Goal: Transaction & Acquisition: Purchase product/service

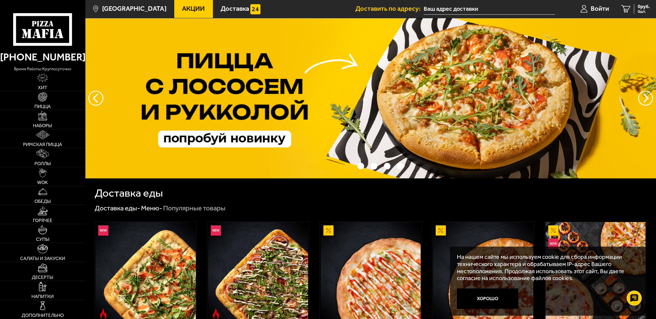
click at [306, 198] on div "Доставка еды" at bounding box center [371, 193] width 552 height 11
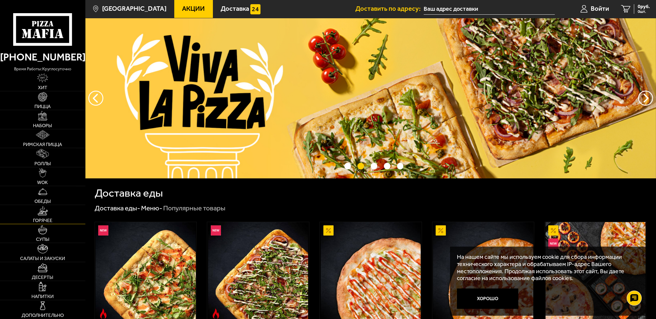
click at [44, 212] on img at bounding box center [42, 210] width 10 height 9
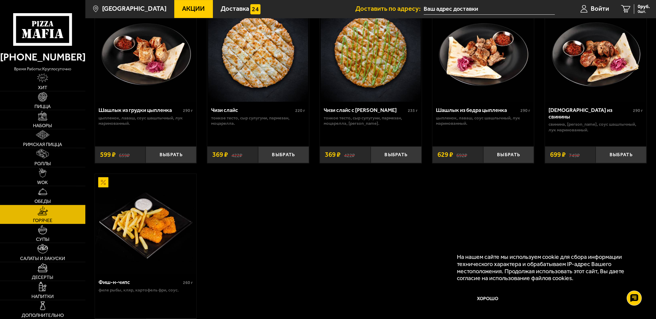
scroll to position [449, 0]
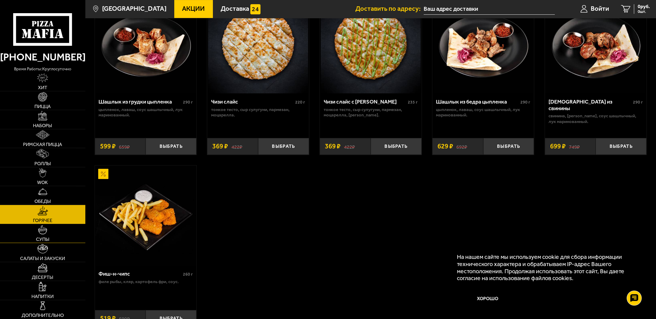
click at [44, 232] on img at bounding box center [42, 229] width 9 height 9
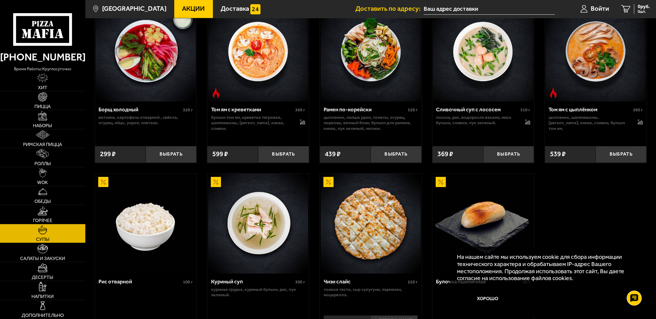
scroll to position [54, 0]
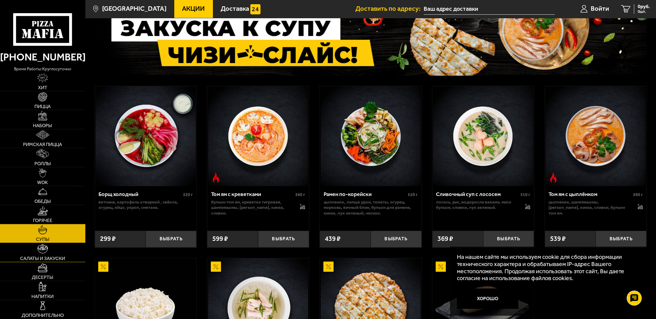
click at [52, 253] on link "Салаты и закуски" at bounding box center [42, 252] width 85 height 19
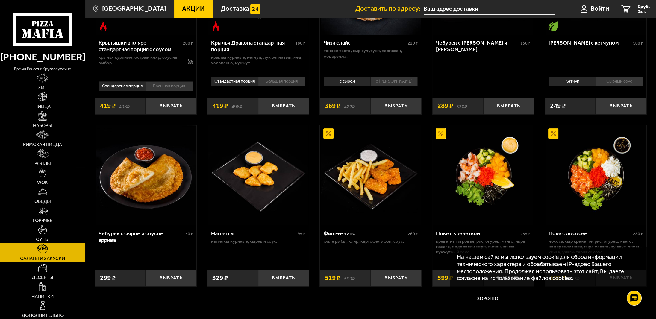
scroll to position [309, 0]
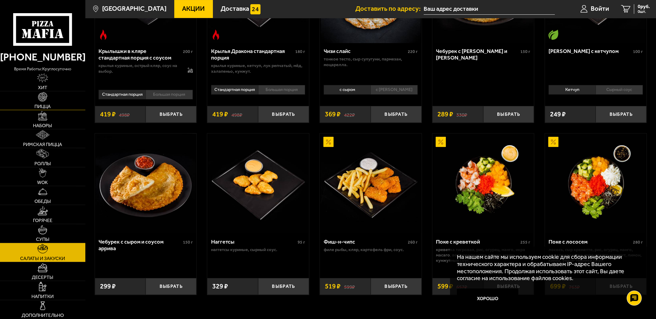
click at [47, 106] on span "Пицца" at bounding box center [42, 106] width 16 height 5
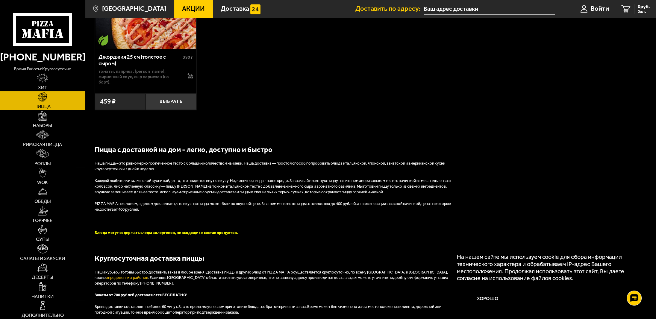
scroll to position [1563, 0]
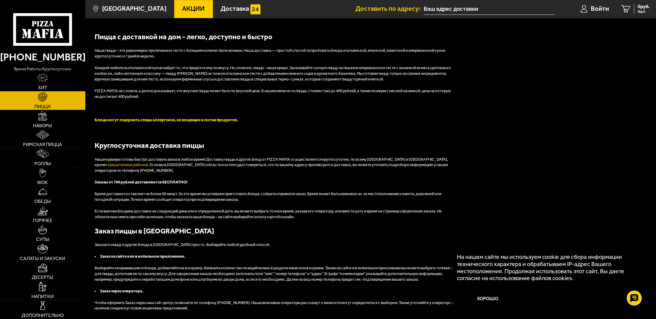
scroll to position [1713, 0]
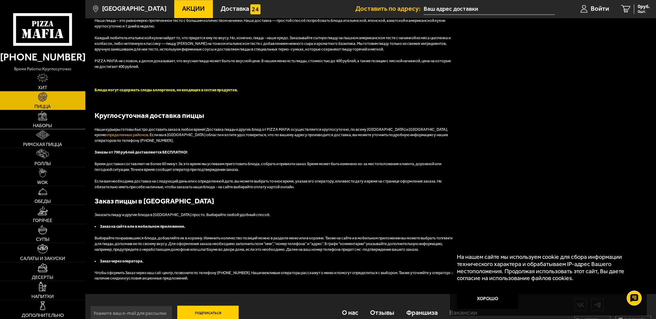
click at [53, 125] on link "Наборы" at bounding box center [42, 119] width 85 height 19
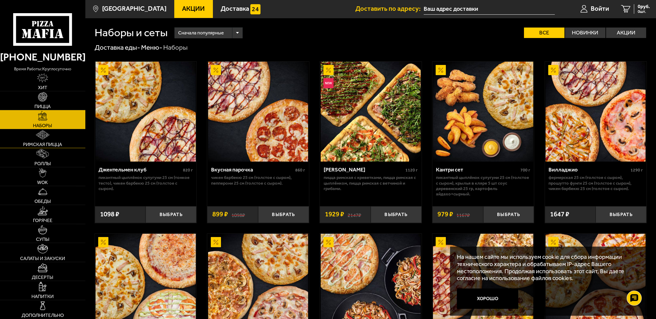
click at [52, 145] on span "Римская пицца" at bounding box center [42, 144] width 39 height 5
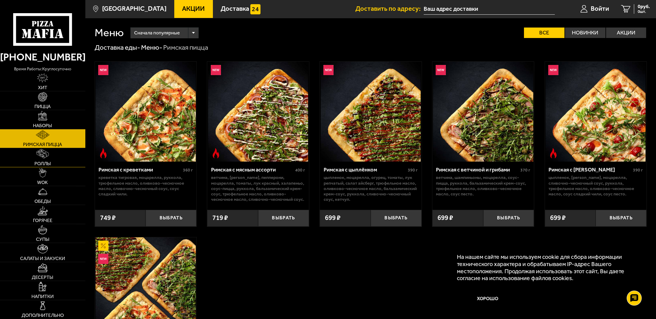
click at [50, 157] on link "Роллы" at bounding box center [42, 157] width 85 height 19
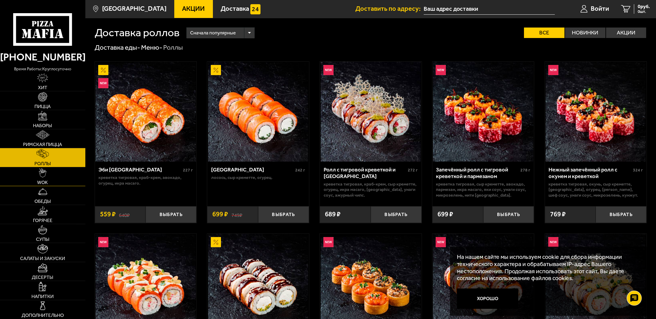
click at [45, 174] on img at bounding box center [42, 172] width 7 height 9
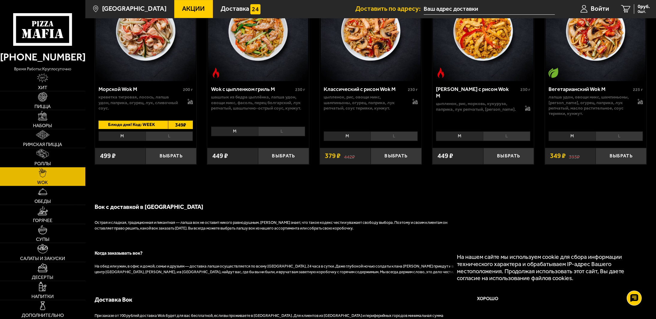
scroll to position [479, 0]
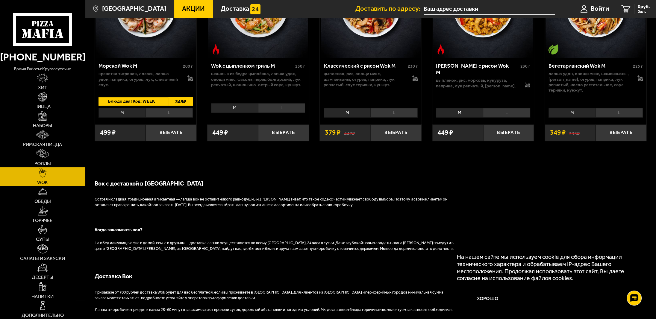
click at [32, 198] on link "Обеды" at bounding box center [42, 195] width 85 height 19
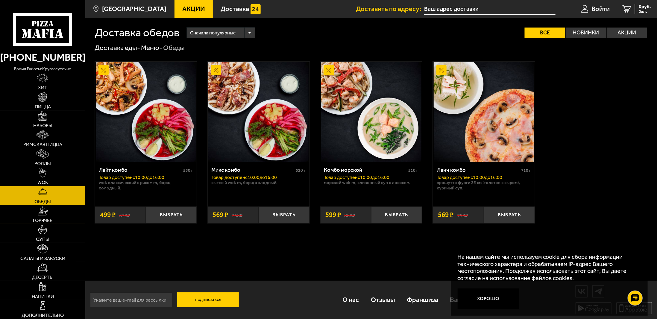
click at [38, 214] on img at bounding box center [42, 210] width 10 height 9
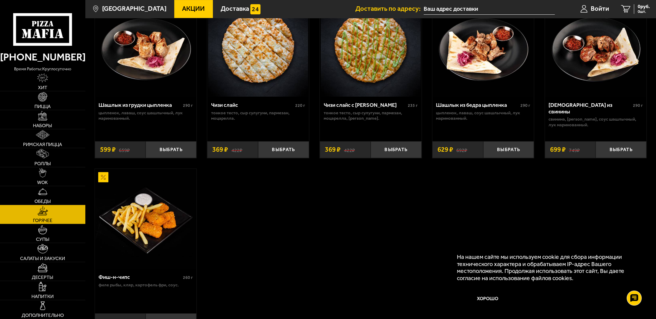
scroll to position [449, 0]
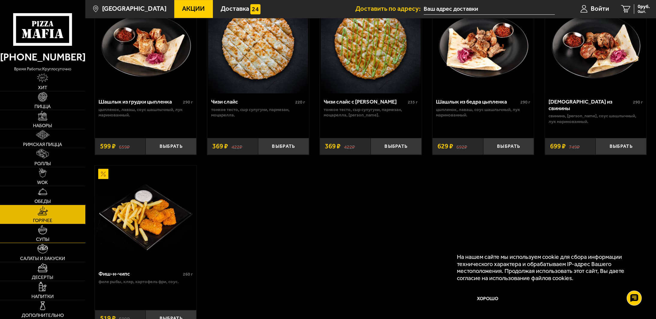
click at [68, 231] on link "Супы" at bounding box center [42, 233] width 85 height 19
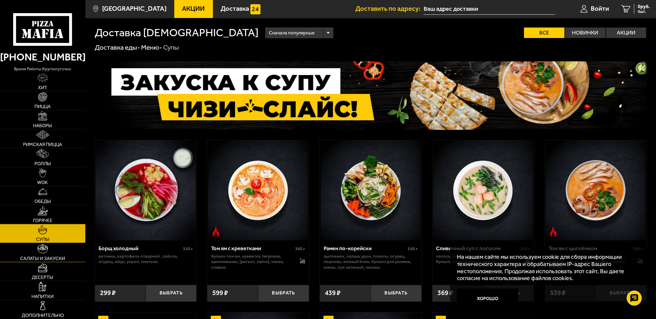
click at [63, 253] on link "Салаты и закуски" at bounding box center [42, 252] width 85 height 19
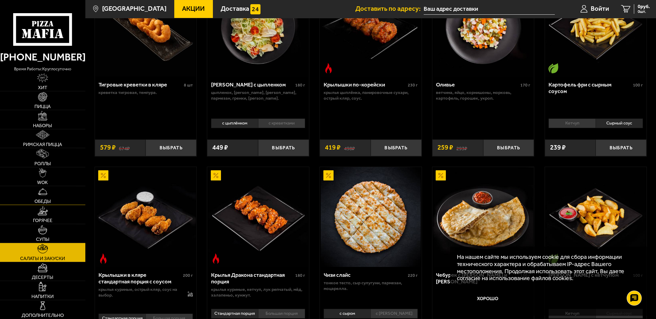
scroll to position [90, 0]
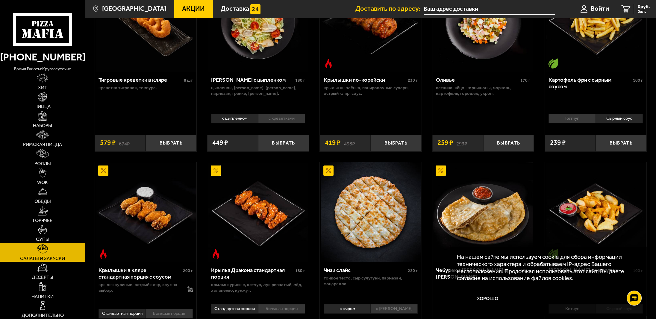
click at [38, 102] on link "Пицца" at bounding box center [42, 100] width 85 height 19
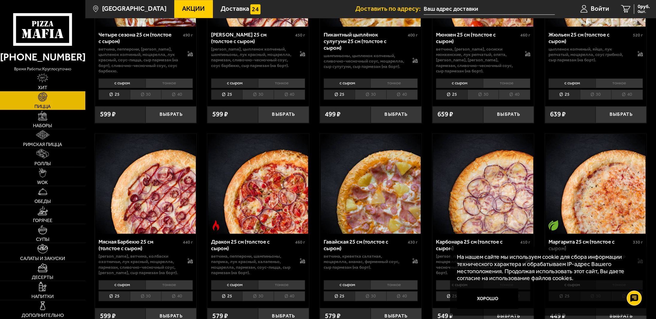
scroll to position [1197, 0]
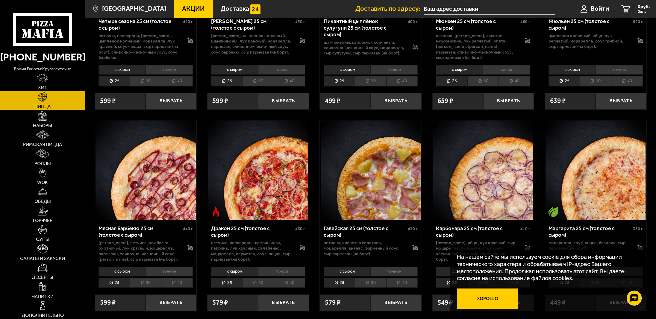
click at [490, 302] on button "Хорошо" at bounding box center [487, 298] width 61 height 20
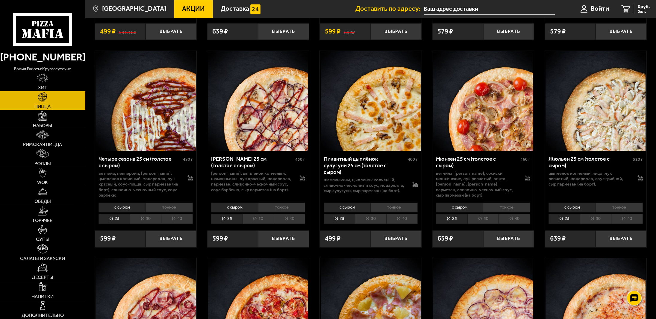
scroll to position [1047, 0]
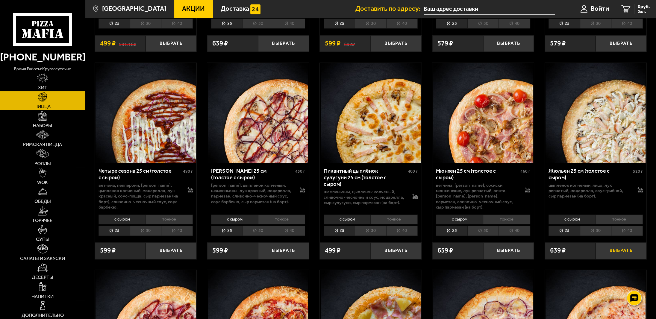
click at [610, 242] on button "Выбрать" at bounding box center [620, 250] width 51 height 17
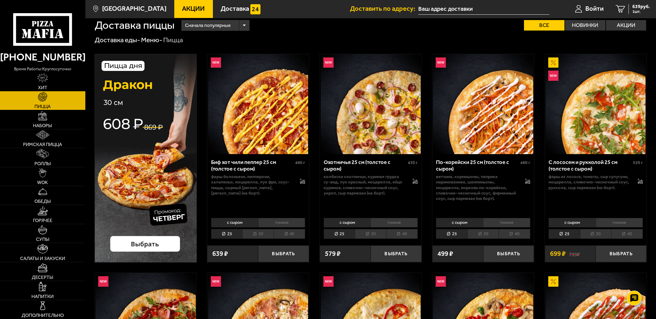
scroll to position [0, 0]
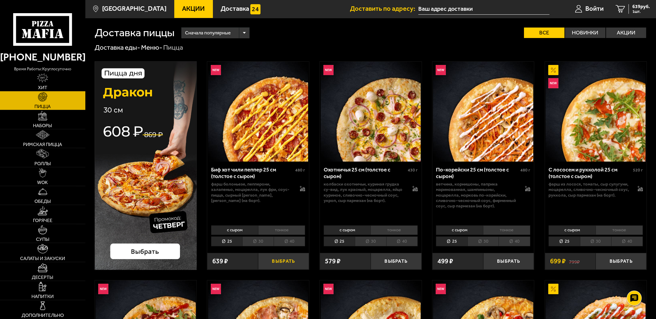
click at [282, 257] on button "Выбрать" at bounding box center [283, 261] width 51 height 17
click at [254, 241] on li "30" at bounding box center [257, 241] width 31 height 10
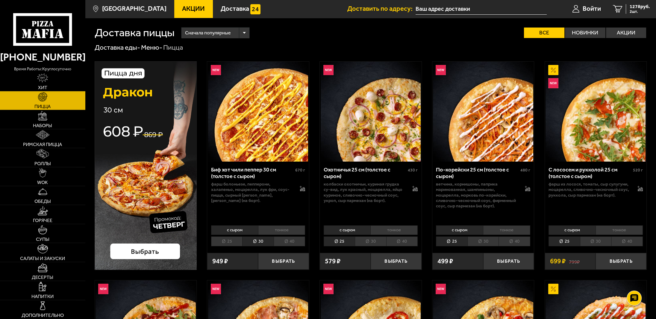
click at [236, 242] on li "25" at bounding box center [226, 241] width 31 height 10
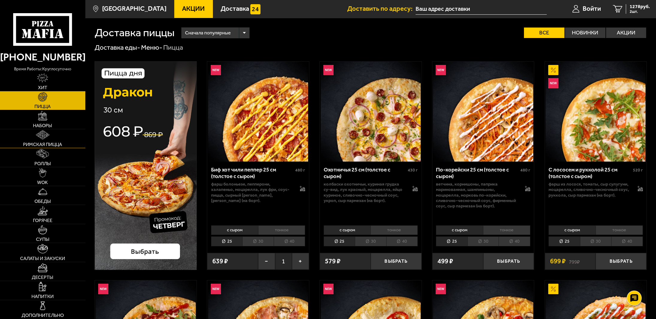
click at [62, 142] on span "Римская пицца" at bounding box center [42, 144] width 39 height 5
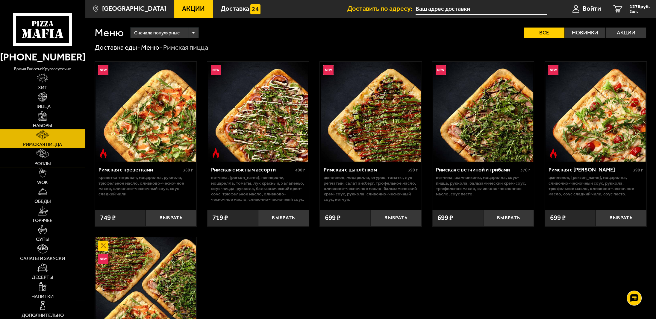
click at [59, 155] on link "Роллы" at bounding box center [42, 157] width 85 height 19
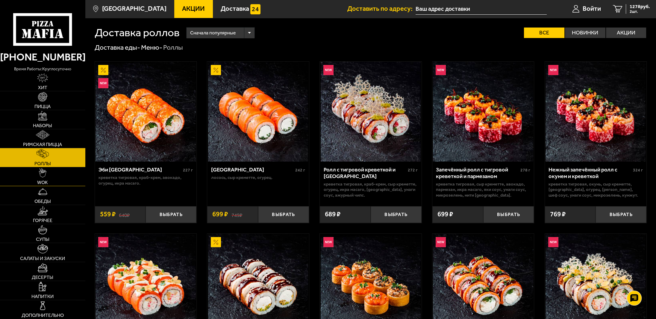
click at [52, 168] on link "WOK" at bounding box center [42, 176] width 85 height 19
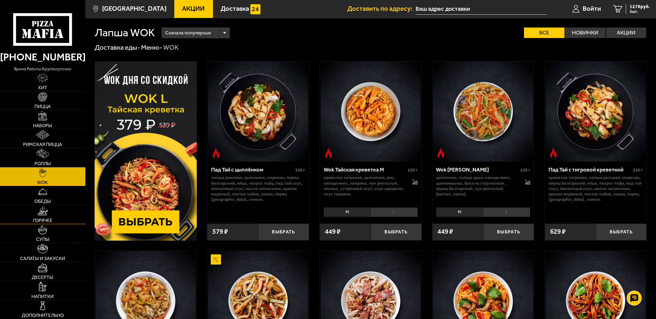
click at [51, 210] on link "Горячее" at bounding box center [42, 214] width 85 height 19
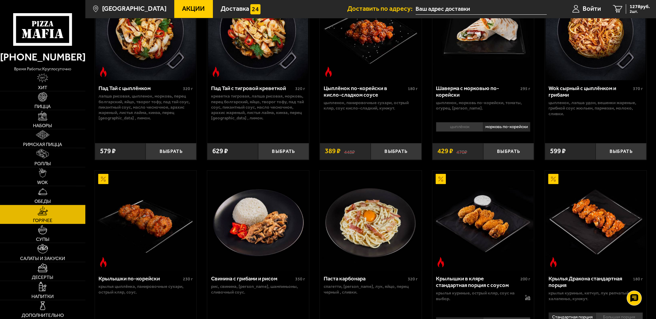
scroll to position [150, 0]
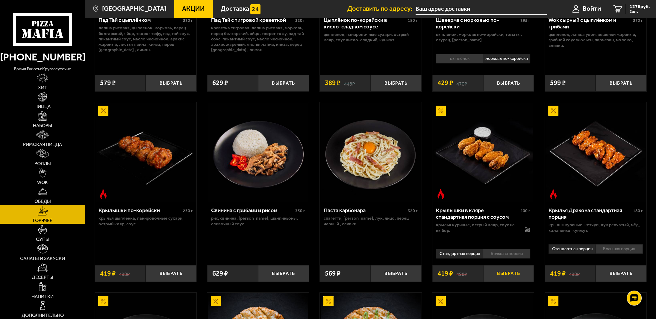
click at [502, 277] on button "Выбрать" at bounding box center [508, 273] width 51 height 17
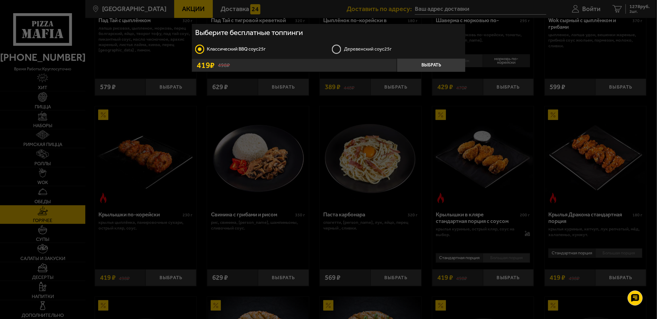
click at [353, 51] on label "Деревенский соус 25г" at bounding box center [397, 49] width 130 height 10
click at [0, 0] on input "Деревенский соус 25г" at bounding box center [0, 0] width 0 height 0
click at [420, 63] on button "Выбрать" at bounding box center [431, 65] width 69 height 13
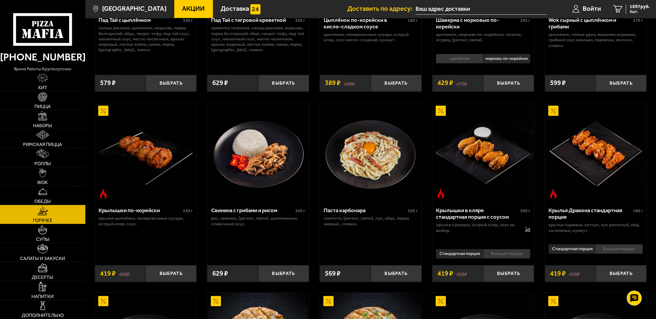
click at [495, 256] on li "Большая порция" at bounding box center [506, 254] width 47 height 10
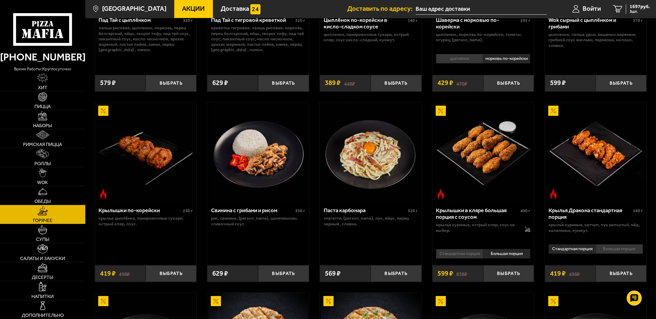
click at [470, 256] on li "Стандартная порция" at bounding box center [459, 254] width 47 height 10
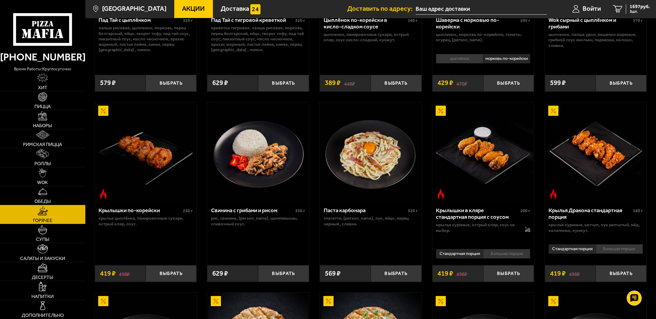
click at [500, 255] on li "Большая порция" at bounding box center [506, 254] width 47 height 10
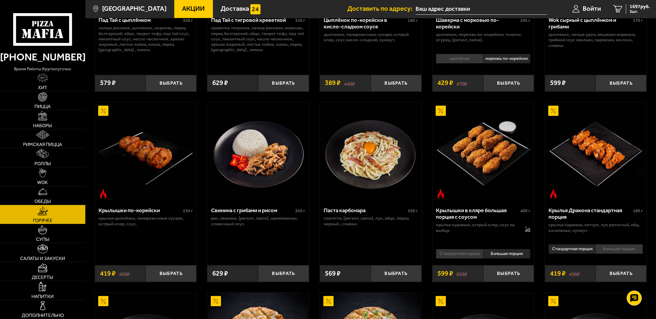
click at [460, 257] on li "Стандартная порция" at bounding box center [459, 254] width 47 height 10
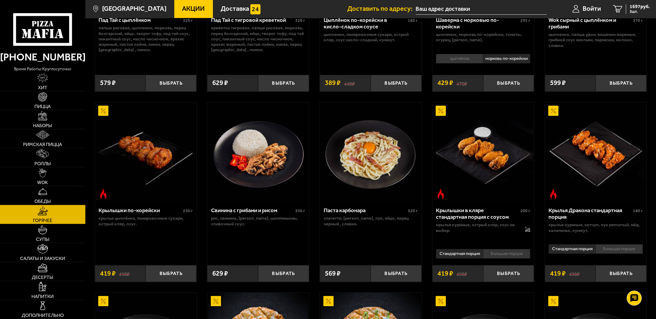
click at [499, 258] on li "Большая порция" at bounding box center [506, 254] width 47 height 10
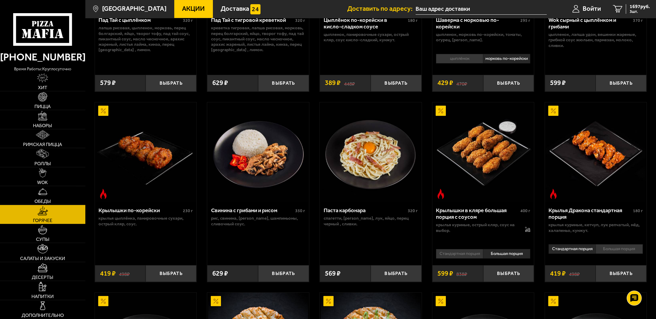
click at [466, 256] on li "Стандартная порция" at bounding box center [459, 254] width 47 height 10
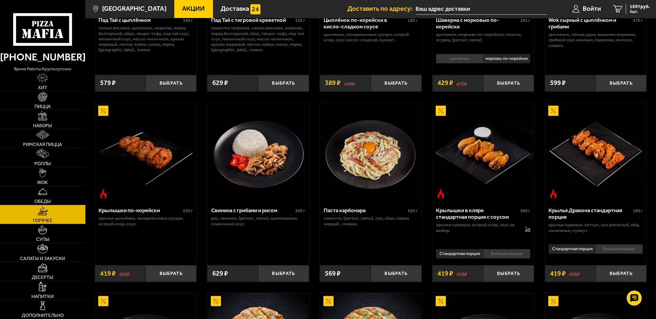
click at [506, 253] on li "Большая порция" at bounding box center [506, 254] width 47 height 10
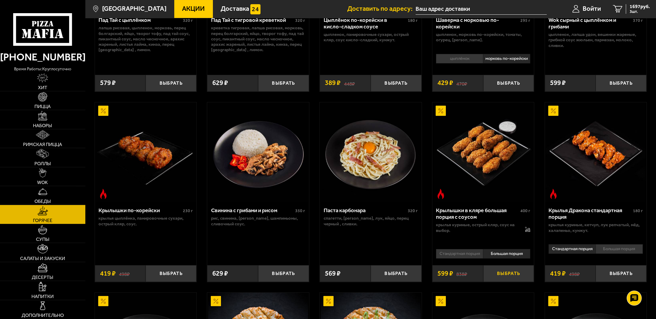
click at [500, 278] on button "Выбрать" at bounding box center [508, 273] width 51 height 17
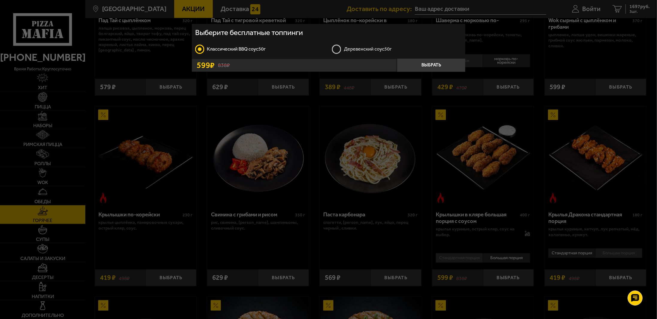
click at [350, 49] on label "Деревенский соус 50г" at bounding box center [397, 49] width 130 height 10
click at [0, 0] on input "Деревенский соус 50г" at bounding box center [0, 0] width 0 height 0
click at [444, 65] on button "Выбрать" at bounding box center [431, 65] width 69 height 13
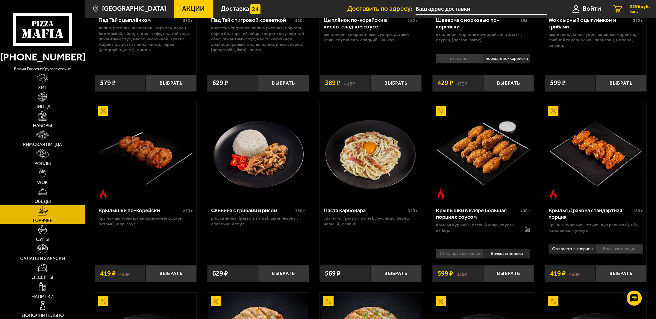
click at [636, 10] on span "4 шт." at bounding box center [639, 12] width 20 height 4
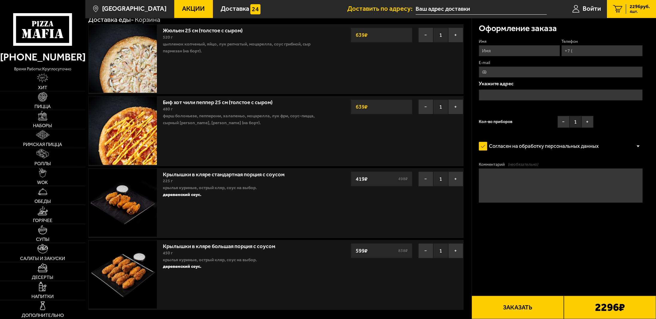
scroll to position [60, 0]
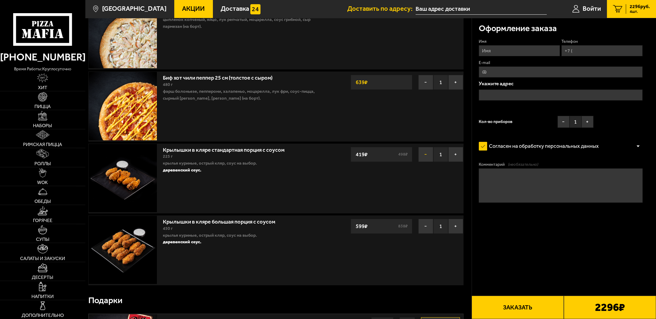
click at [420, 154] on button "−" at bounding box center [425, 154] width 15 height 15
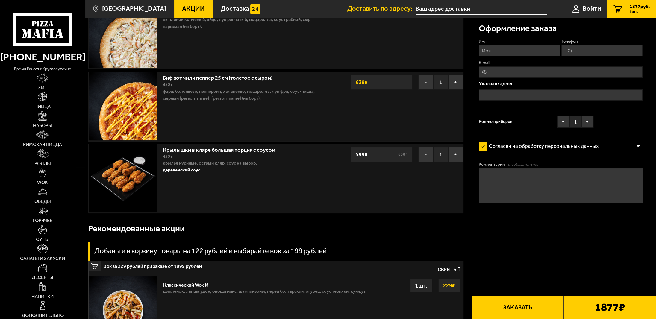
click at [45, 251] on img at bounding box center [42, 248] width 10 height 9
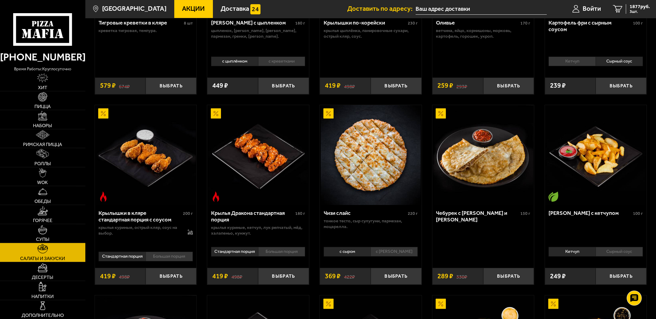
scroll to position [150, 0]
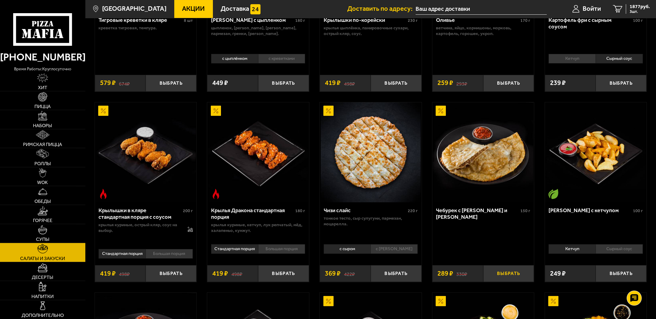
click at [503, 276] on button "Выбрать" at bounding box center [508, 273] width 51 height 17
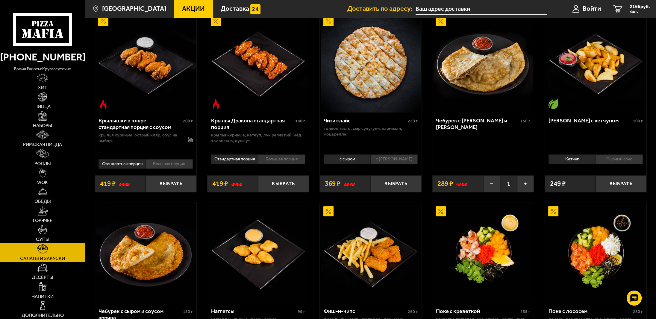
scroll to position [329, 0]
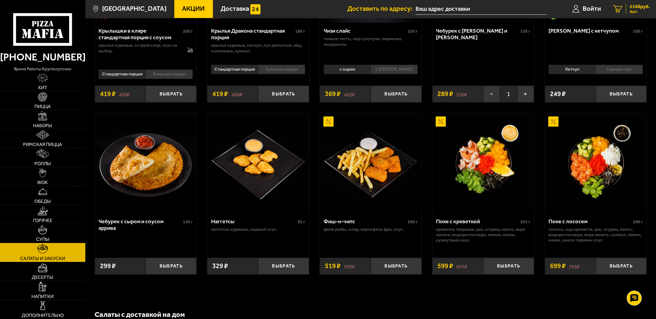
click at [640, 13] on span "4 шт." at bounding box center [639, 12] width 20 height 4
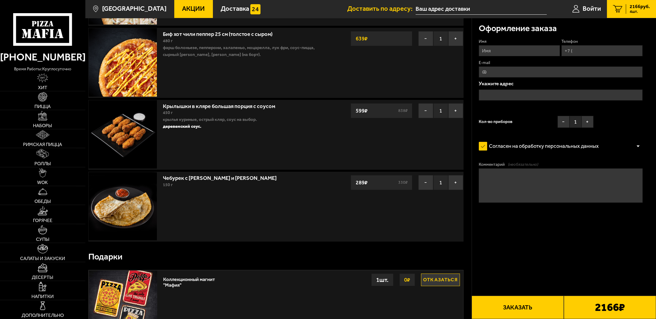
scroll to position [90, 0]
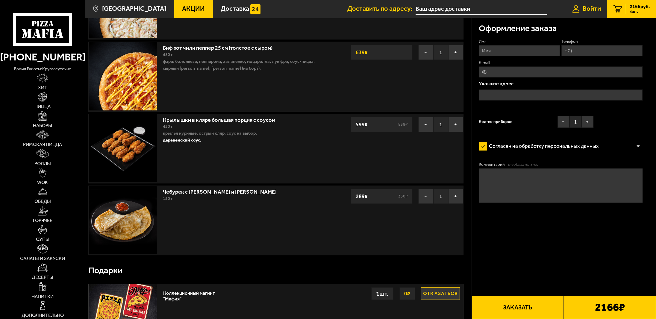
click at [584, 11] on span "Войти" at bounding box center [591, 9] width 18 height 7
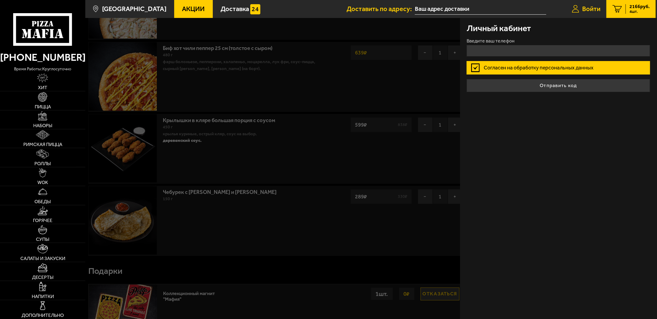
click at [584, 11] on span "Войти" at bounding box center [591, 9] width 18 height 7
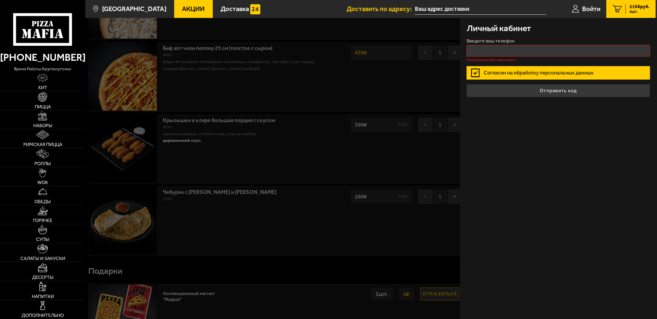
click at [632, 8] on span "2166 руб." at bounding box center [639, 6] width 20 height 5
click at [391, 266] on div at bounding box center [413, 177] width 657 height 319
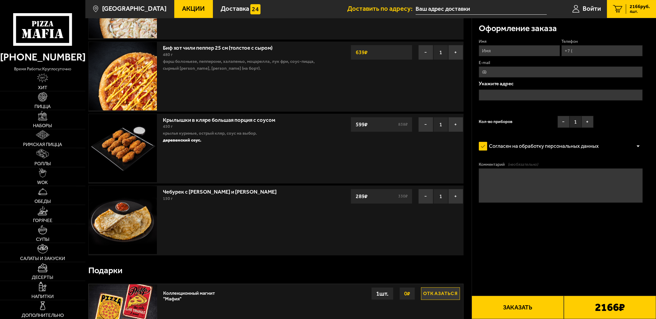
click at [503, 52] on input "Имя" at bounding box center [518, 50] width 81 height 11
type input "[PERSON_NAME]"
type input "+7 (952) 236-72-63"
click at [617, 43] on span "Применить скидку" at bounding box center [618, 42] width 35 height 6
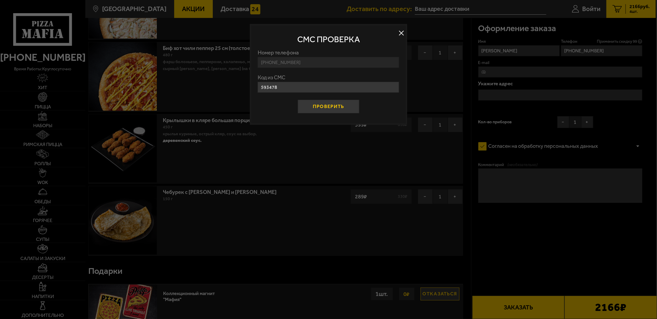
type input "593478"
click at [320, 107] on button "Проверить" at bounding box center [329, 107] width 62 height 14
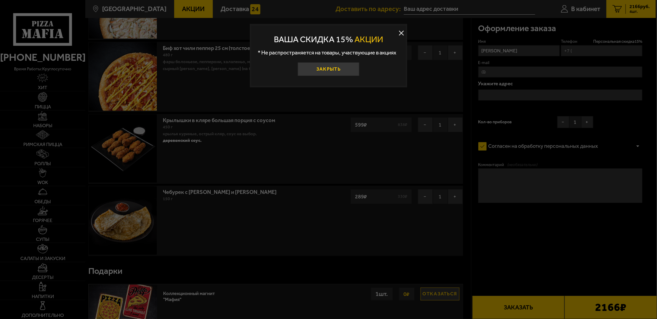
click at [338, 70] on button "Закрыть" at bounding box center [329, 69] width 62 height 14
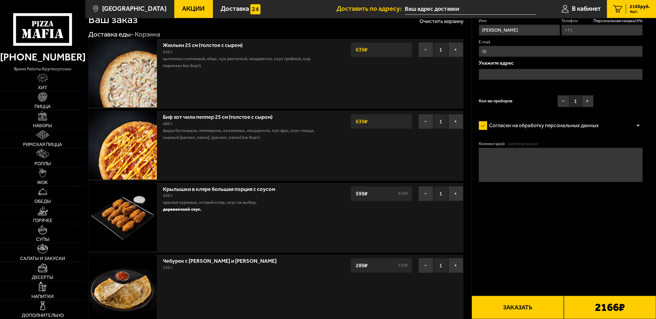
scroll to position [0, 0]
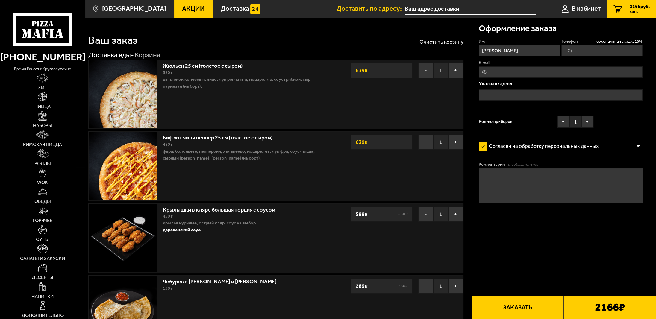
click at [578, 48] on input "Телефон Персональная скидка 15 %" at bounding box center [601, 50] width 81 height 11
type input "+7 (792) 236-72-63"
click at [587, 75] on input "E-mail" at bounding box center [560, 71] width 164 height 11
click at [598, 66] on input "E-mail" at bounding box center [560, 71] width 164 height 11
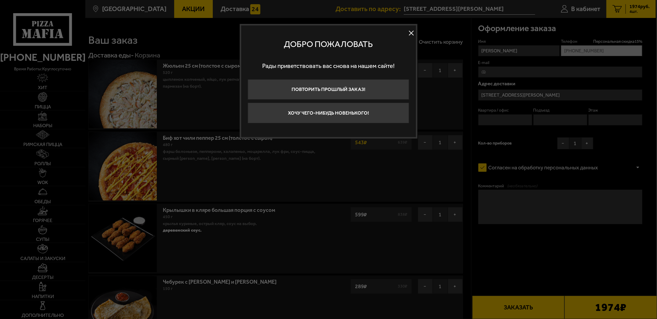
type input "[STREET_ADDRESS][PERSON_NAME]"
click at [410, 31] on button at bounding box center [411, 33] width 9 height 9
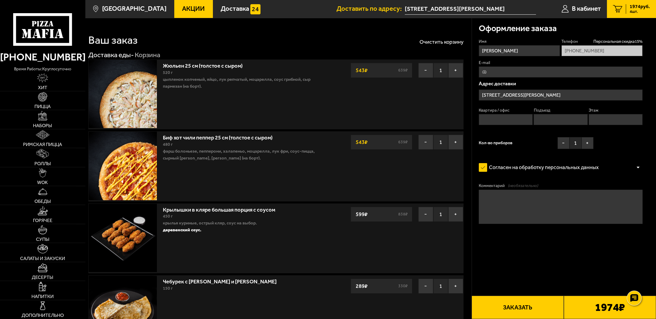
click at [519, 73] on input "E-mail" at bounding box center [560, 71] width 164 height 11
type input "[EMAIL_ADDRESS][DOMAIN_NAME]"
click at [596, 91] on input "Россия, Санкт-Петербург, улица Шевченко, 25к1" at bounding box center [560, 94] width 164 height 11
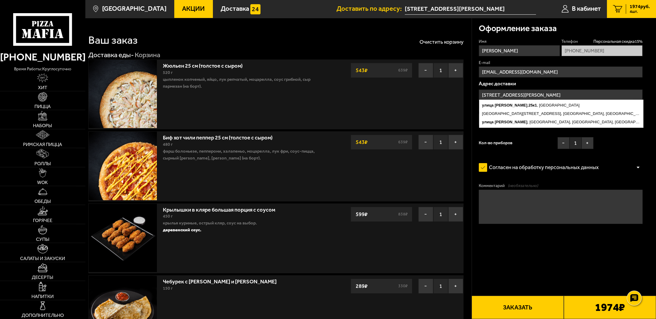
click at [563, 84] on p "Адрес доставки" at bounding box center [560, 83] width 164 height 5
click at [539, 93] on input "Россия, Санкт-Петербург, улица Шевченко, 25к1" at bounding box center [560, 94] width 164 height 11
click at [502, 86] on p "Адрес доставки" at bounding box center [560, 83] width 164 height 5
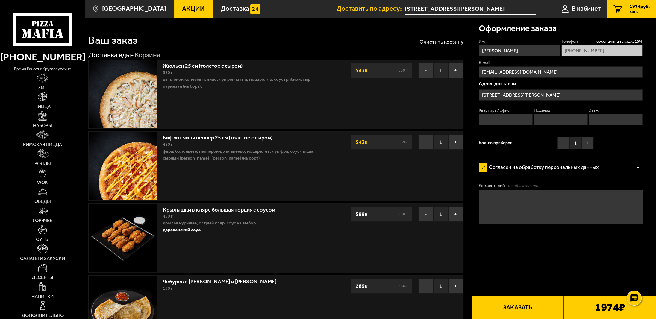
drag, startPoint x: 495, startPoint y: 84, endPoint x: 493, endPoint y: 93, distance: 9.1
click at [495, 84] on p "Адрес доставки" at bounding box center [560, 83] width 164 height 5
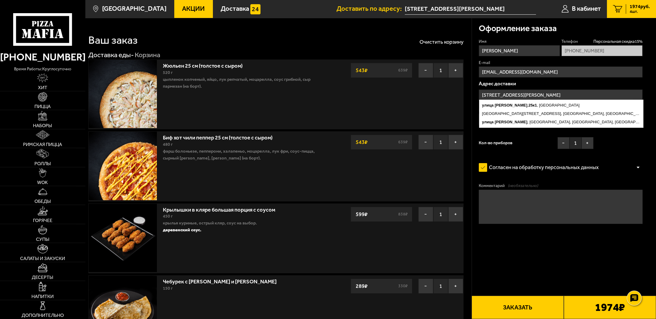
click at [493, 93] on input "Россия, Санкт-Петербург, улица Шевченко, 25к1" at bounding box center [560, 94] width 164 height 11
click at [537, 92] on input "Россия, Санкт-Петербург, улица Шевченко, 25к1" at bounding box center [560, 94] width 164 height 11
click at [559, 92] on input "Россия, Санкт-Петербург, улица Шевченко, 25к1" at bounding box center [560, 94] width 164 height 11
click at [607, 92] on input "Россия, Санкт-Петербург, улица Шевченко, 25к1" at bounding box center [560, 94] width 164 height 11
drag, startPoint x: 558, startPoint y: 94, endPoint x: 485, endPoint y: 86, distance: 73.2
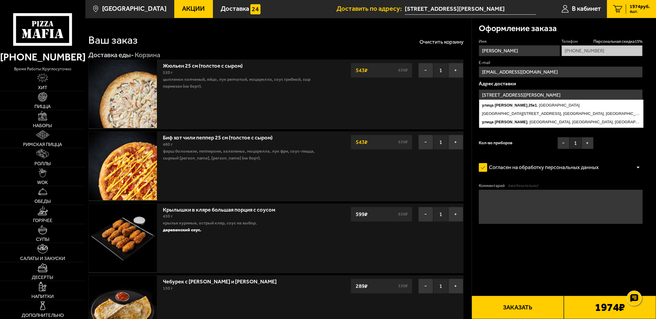
click at [489, 86] on div "Адрес доставки улица Шевченко , 25к1 , Санкт-Петербург СНТ Нижняя Колония, 22, …" at bounding box center [560, 105] width 164 height 48
click at [534, 151] on div "Кол-во приборов − 1 +" at bounding box center [535, 144] width 115 height 15
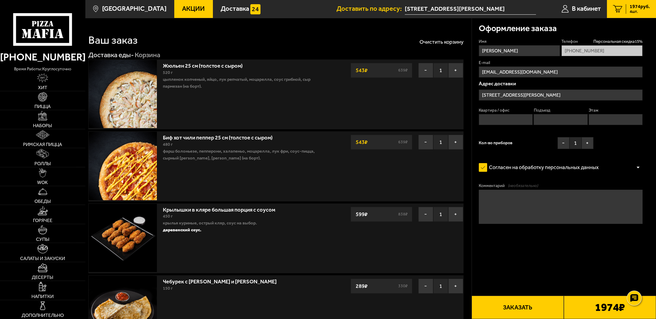
click at [492, 83] on p "Адрес доставки" at bounding box center [560, 83] width 164 height 5
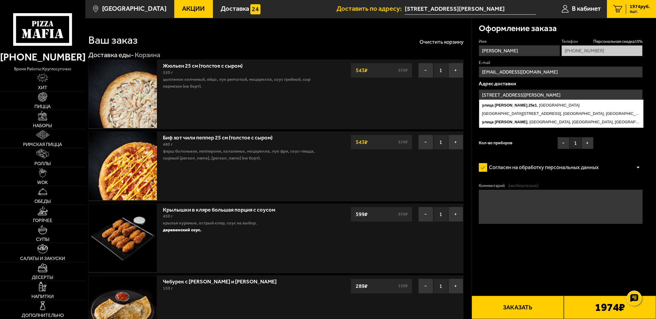
click at [559, 94] on input "Россия, Санкт-Петербург, улица Шевченко, 25к1" at bounding box center [560, 94] width 164 height 11
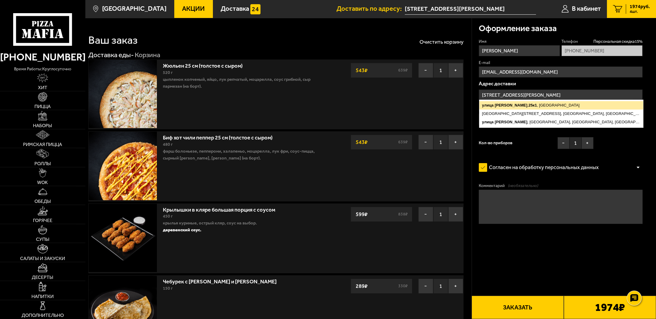
click at [557, 104] on ymaps "улица Шевченко , 25к1 , Санкт-Петербург" at bounding box center [561, 105] width 164 height 8
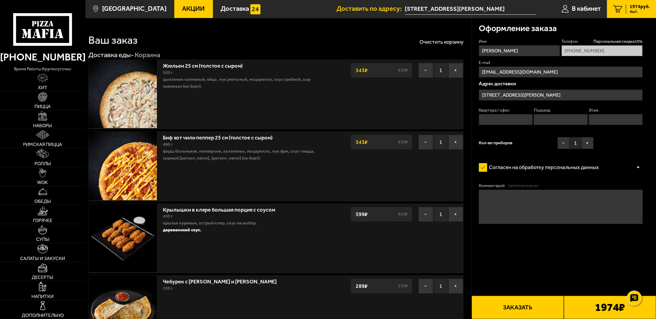
type input "Санкт-Петербург, улица Шевченко, 25к1"
click at [557, 93] on input "Санкт-Петербург, улица Шевченко, 25к1" at bounding box center [560, 94] width 164 height 11
click at [488, 147] on div "Кол-во приборов − 1 +" at bounding box center [535, 144] width 115 height 15
click at [500, 123] on input "Квартира / офис" at bounding box center [505, 119] width 54 height 11
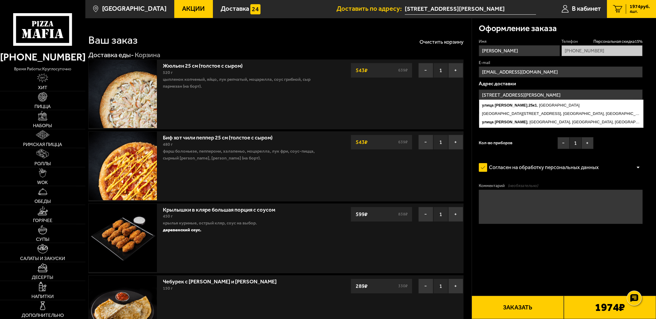
click at [541, 98] on input "Санкт-Петербург, улица Шевченко, 25к1" at bounding box center [560, 94] width 164 height 11
click at [537, 93] on input "Санкт-Петербург, улица Шевченко, 25к1" at bounding box center [560, 94] width 164 height 11
click at [493, 83] on p "Адрес доставки" at bounding box center [560, 83] width 164 height 5
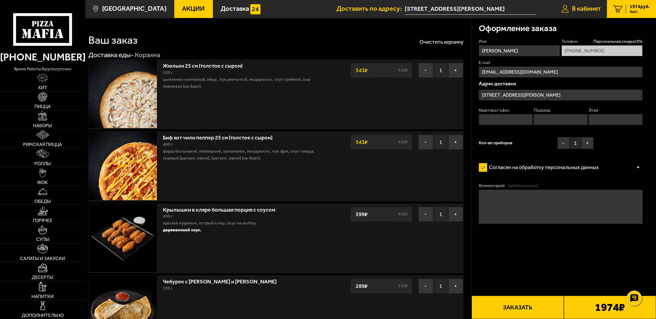
click at [587, 9] on span "В кабинет" at bounding box center [586, 9] width 29 height 7
type input "Санкт-Петербург, улица Шевченко, 25к1"
type input "улица Шевченко, 25к1"
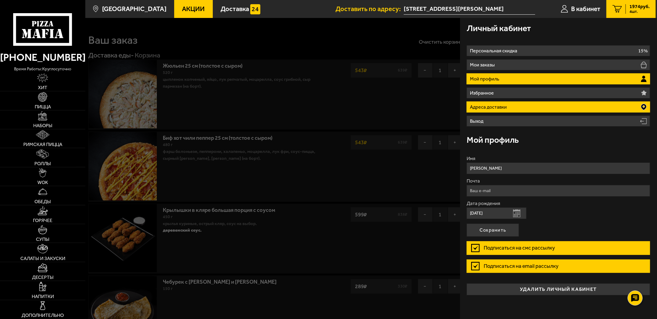
click at [497, 105] on p "Адреса доставки" at bounding box center [489, 107] width 39 height 5
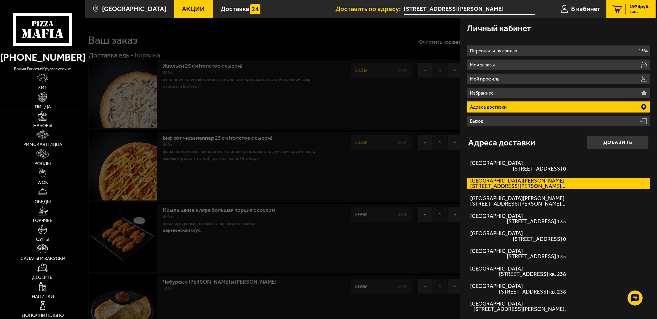
click at [507, 186] on span "проспект Маршала Блюхера, дом 7к2 кв. 19" at bounding box center [518, 185] width 96 height 5
click at [0, 0] on input "проспект Маршала Блюхера проспект Маршала Блюхера, дом 7к2 кв. 19" at bounding box center [0, 0] width 0 height 0
type input "[STREET_ADDRESS][PERSON_NAME]"
type input "+7 (952) 236-72-63"
type input "улица Шевченко, 25к1"
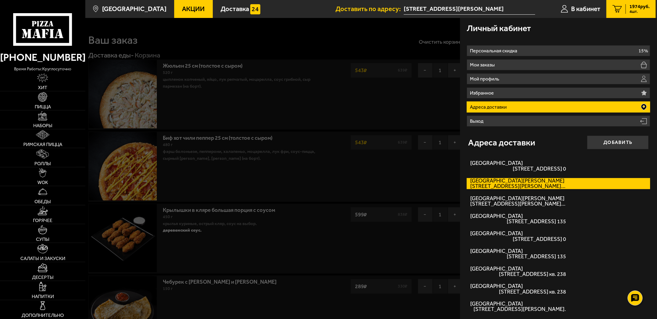
type input "19"
type input "1"
type input "4"
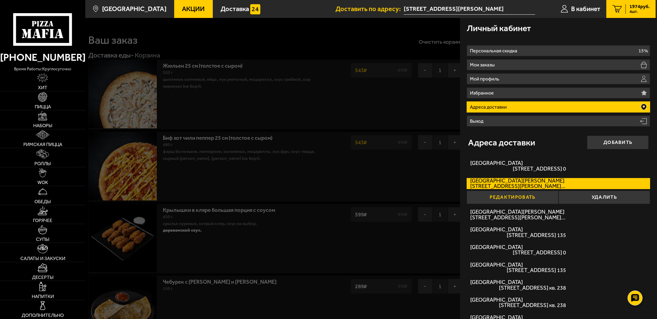
click at [508, 198] on button "Редактировать" at bounding box center [513, 198] width 92 height 14
type input "Санкт-Петербург, улица Шевченко, 25к1"
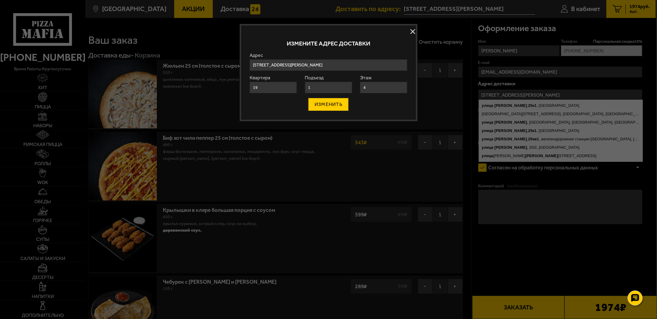
click at [332, 103] on button "ИЗМЕНИТЬ" at bounding box center [328, 104] width 40 height 13
click at [411, 33] on button at bounding box center [412, 31] width 9 height 9
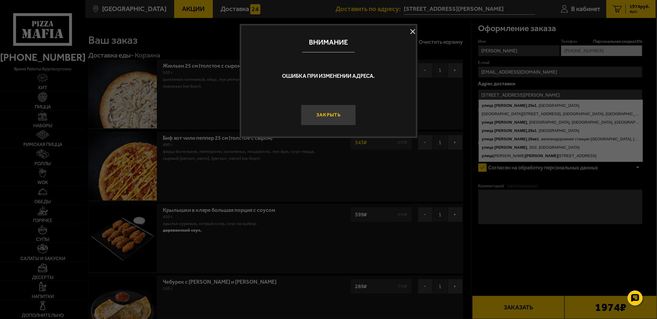
click at [345, 117] on button "Закрыть" at bounding box center [328, 115] width 55 height 21
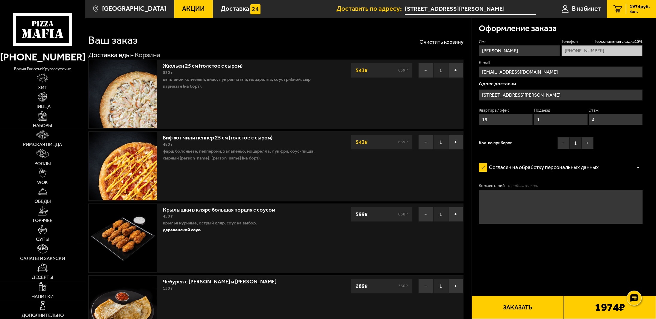
click at [536, 95] on input "[STREET_ADDRESS][PERSON_NAME]" at bounding box center [560, 94] width 164 height 11
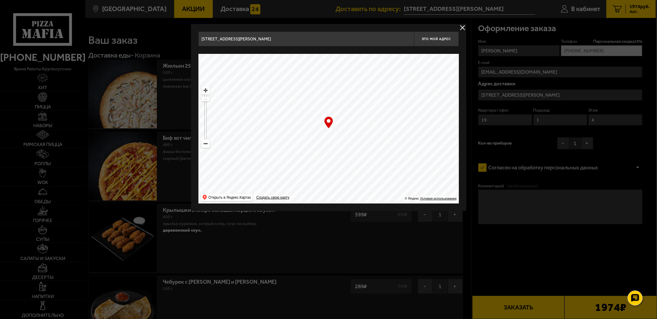
click at [463, 28] on button "delivery type" at bounding box center [462, 27] width 7 height 7
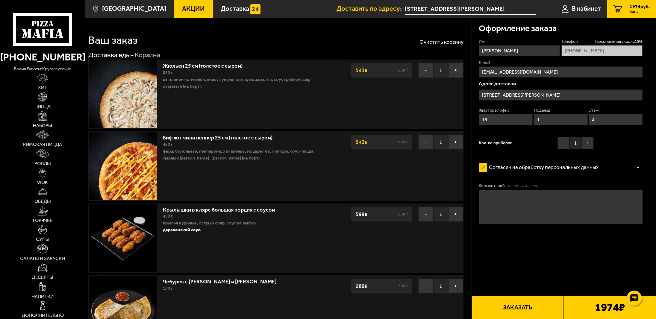
click at [588, 143] on button "+" at bounding box center [587, 143] width 12 height 12
click at [533, 306] on button "Заказать" at bounding box center [517, 307] width 92 height 23
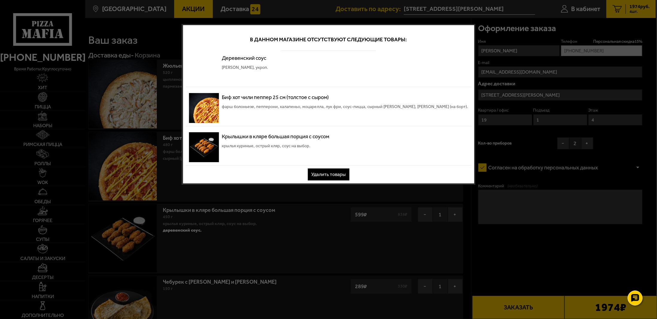
click at [329, 172] on button "Удалить товары" at bounding box center [329, 174] width 42 height 12
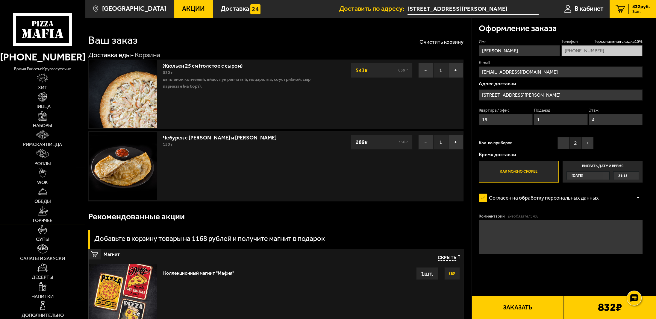
click at [42, 218] on span "Горячее" at bounding box center [42, 220] width 19 height 5
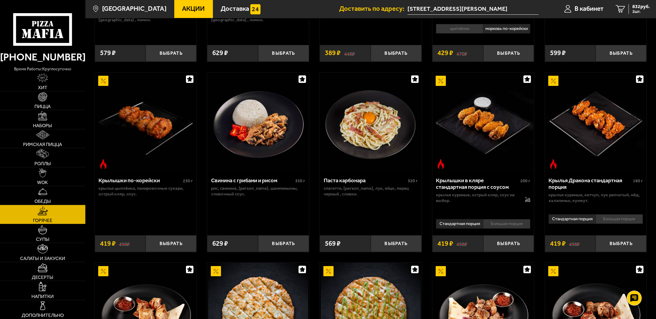
scroll to position [209, 0]
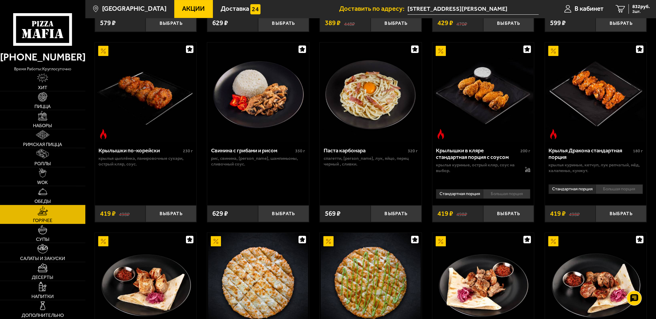
click at [504, 198] on li "Большая порция" at bounding box center [506, 194] width 47 height 10
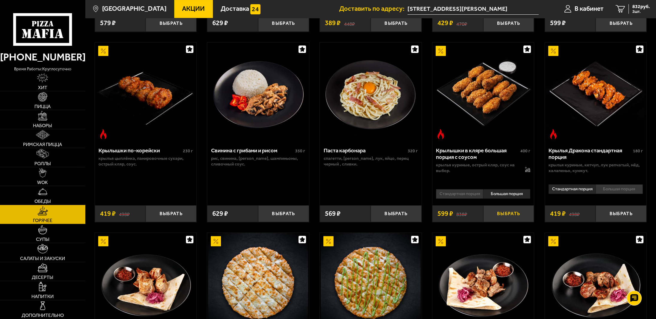
click at [504, 218] on button "Выбрать" at bounding box center [508, 213] width 51 height 17
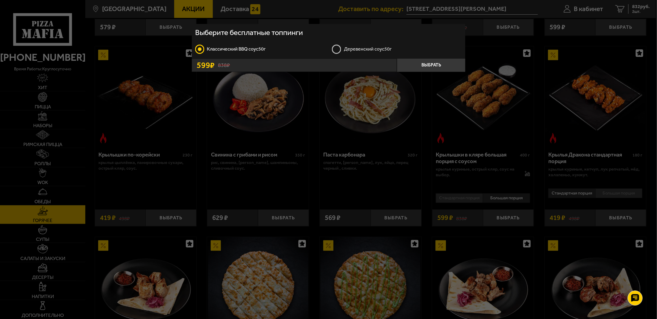
click at [345, 49] on label "Деревенский соус 50г" at bounding box center [397, 49] width 130 height 10
click at [0, 0] on input "Деревенский соус 50г" at bounding box center [0, 0] width 0 height 0
click at [424, 66] on button "Выбрать" at bounding box center [431, 65] width 69 height 13
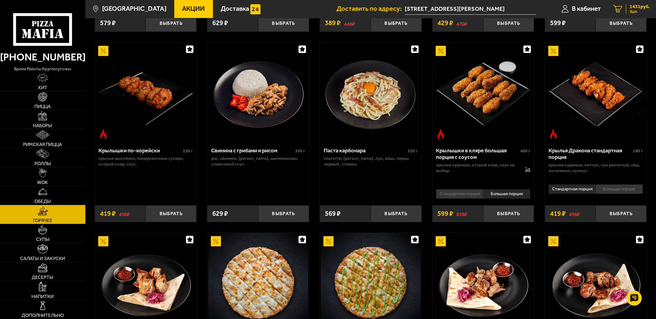
click at [627, 8] on div "1431 руб. 3 шт." at bounding box center [637, 9] width 24 height 10
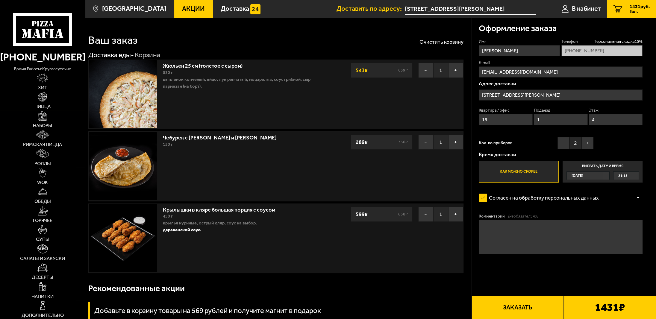
click at [44, 100] on img at bounding box center [42, 96] width 9 height 9
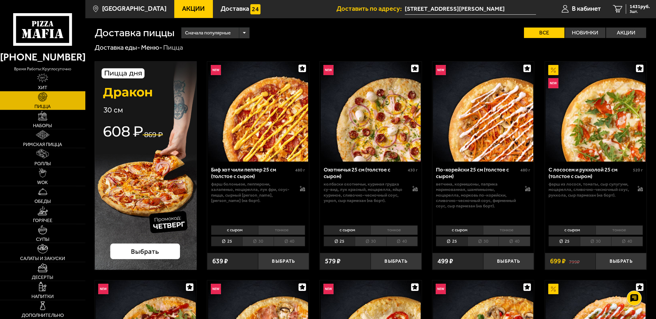
click at [274, 228] on li "тонкое" at bounding box center [281, 230] width 47 height 10
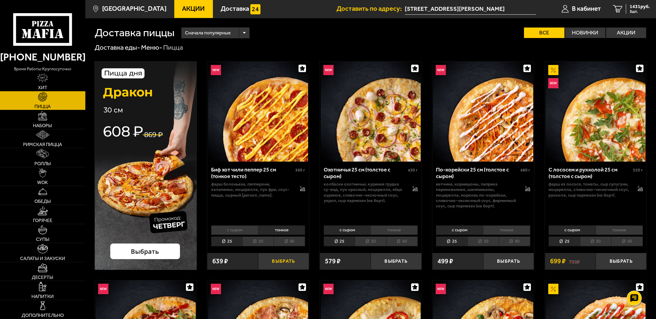
click at [280, 260] on button "Выбрать" at bounding box center [283, 261] width 51 height 17
click at [635, 7] on span "1974 руб." at bounding box center [639, 6] width 20 height 5
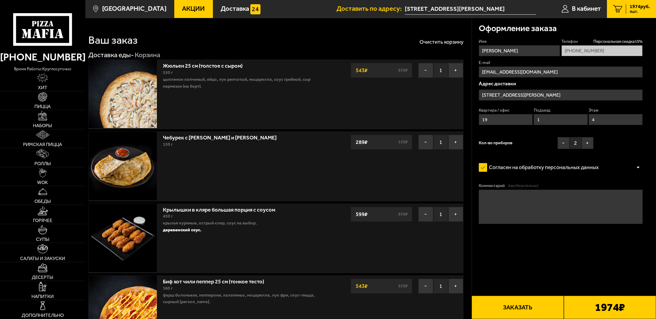
click at [525, 309] on button "Заказать" at bounding box center [517, 307] width 92 height 23
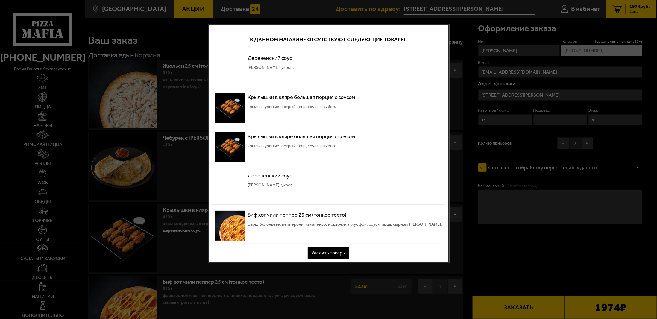
click at [335, 250] on button "Удалить товары" at bounding box center [329, 253] width 42 height 12
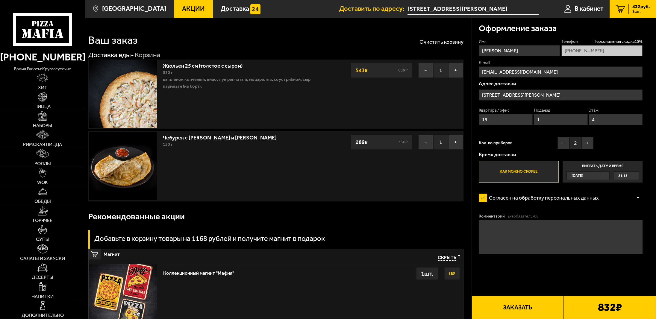
click at [51, 99] on link "Пицца" at bounding box center [42, 100] width 85 height 19
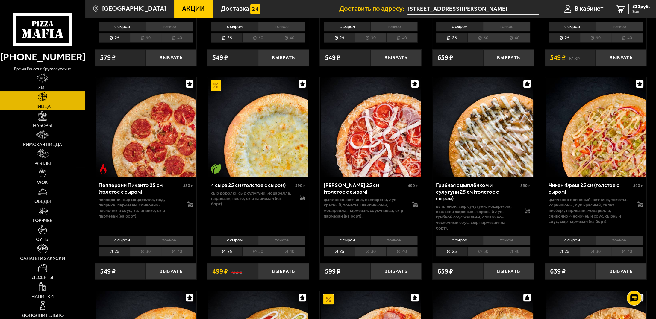
scroll to position [419, 0]
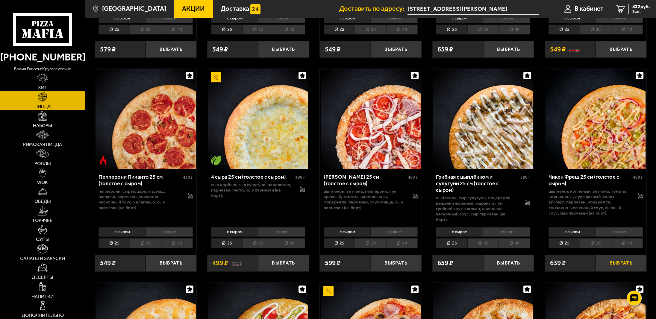
click at [612, 257] on button "Выбрать" at bounding box center [620, 263] width 51 height 17
click at [42, 195] on img at bounding box center [42, 191] width 9 height 9
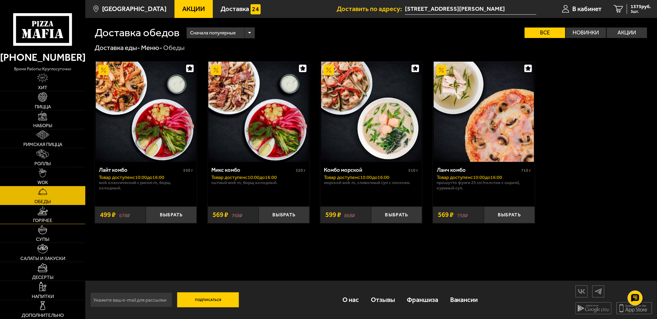
click at [44, 212] on img at bounding box center [42, 210] width 10 height 9
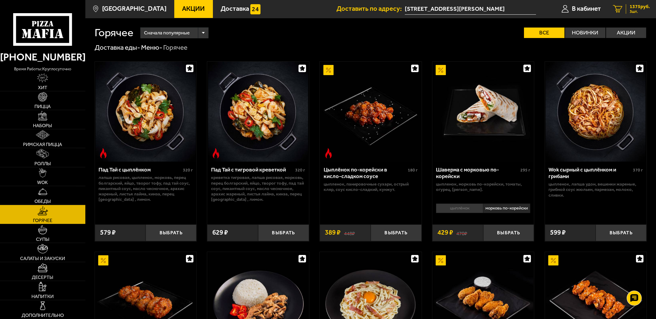
click at [631, 9] on span "1375 руб." at bounding box center [639, 6] width 20 height 5
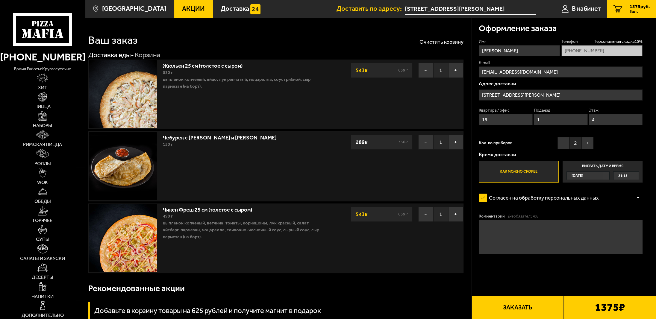
click at [512, 315] on button "Заказать" at bounding box center [517, 307] width 92 height 23
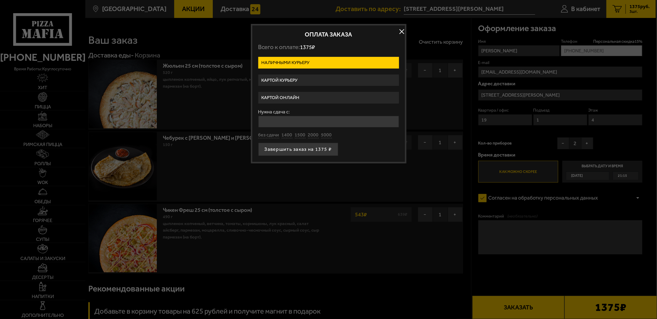
click at [294, 94] on label "Картой онлайн" at bounding box center [328, 98] width 141 height 12
click at [0, 0] on input "Картой онлайн" at bounding box center [0, 0] width 0 height 0
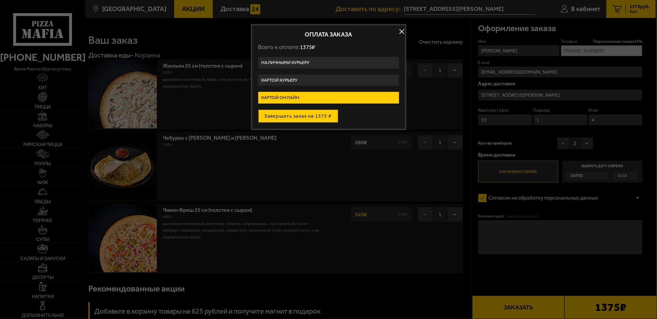
click at [297, 116] on button "Завершить заказ на 1375 ₽" at bounding box center [298, 116] width 80 height 13
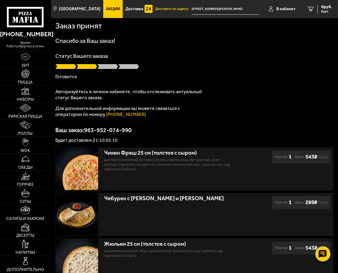
drag, startPoint x: 77, startPoint y: 80, endPoint x: 104, endPoint y: 77, distance: 27.7
click at [97, 76] on div "Спасибо за Ваш заказ! Статус Вашего заказа [PERSON_NAME] Авторизуйтесь в личном…" at bounding box center [194, 90] width 278 height 105
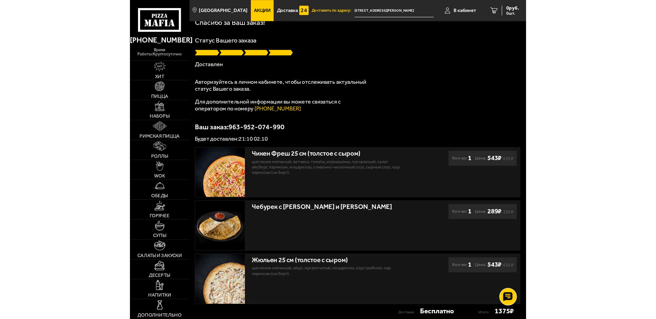
scroll to position [30, 0]
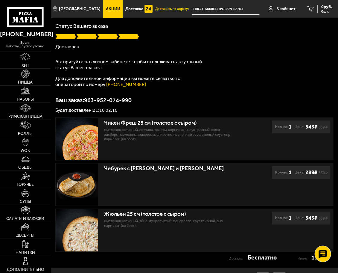
click at [323, 255] on icon at bounding box center [322, 253] width 9 height 8
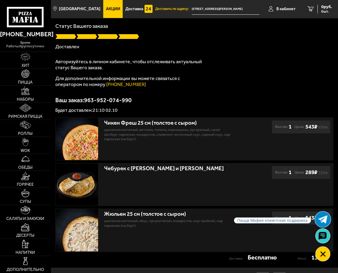
click at [319, 220] on icon at bounding box center [322, 219] width 9 height 9
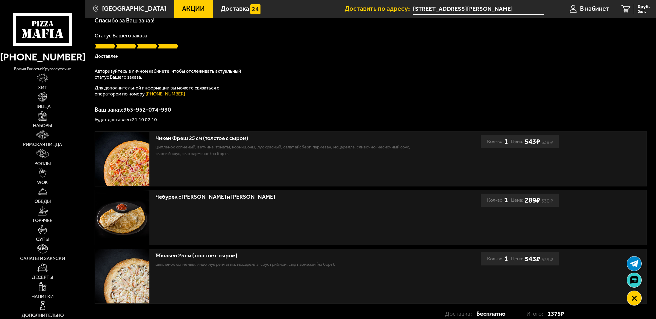
scroll to position [0, 0]
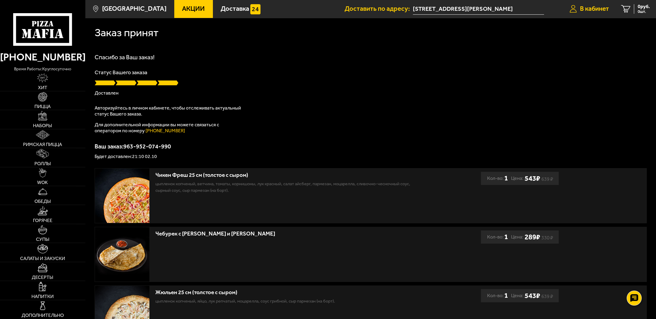
click at [585, 10] on span "В кабинет" at bounding box center [594, 9] width 29 height 7
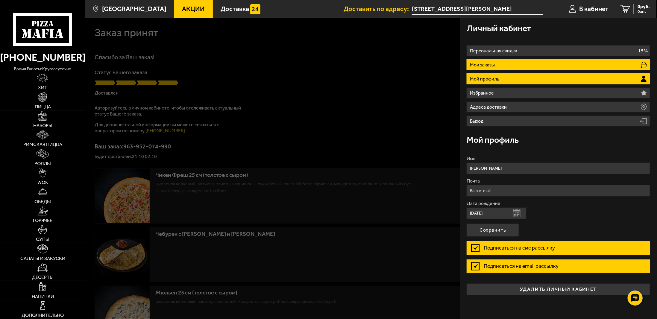
click at [492, 66] on p "Мои заказы" at bounding box center [483, 65] width 27 height 5
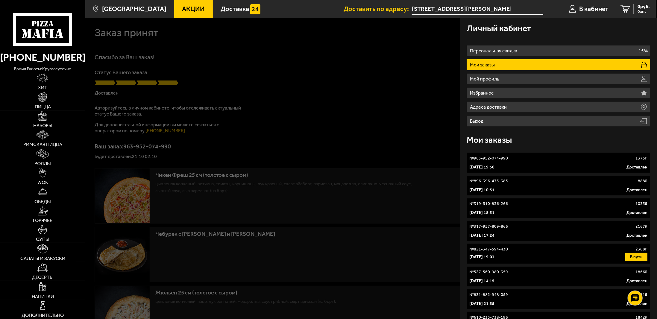
click at [490, 164] on p "[DATE] 19:50" at bounding box center [481, 167] width 25 height 6
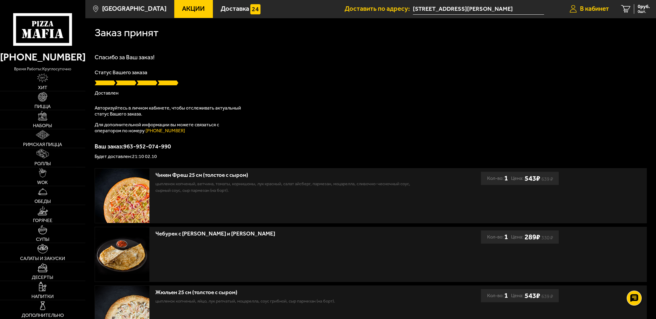
click at [590, 9] on span "В кабинет" at bounding box center [594, 9] width 29 height 7
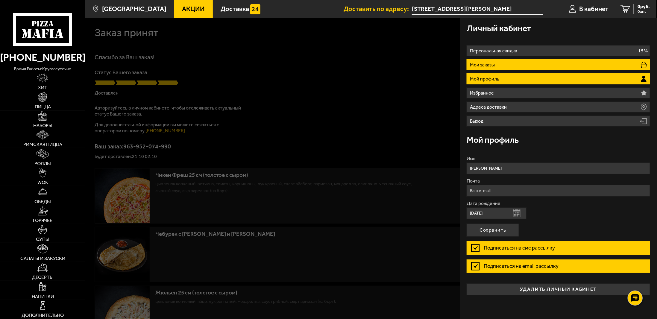
click at [488, 63] on p "Мои заказы" at bounding box center [483, 65] width 27 height 5
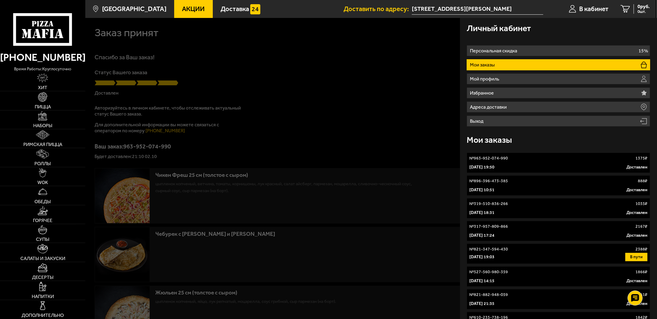
click at [520, 162] on link "№ 963-952-074-990 1375 ₽ [DATE] 19:50 Доставлен" at bounding box center [558, 163] width 183 height 20
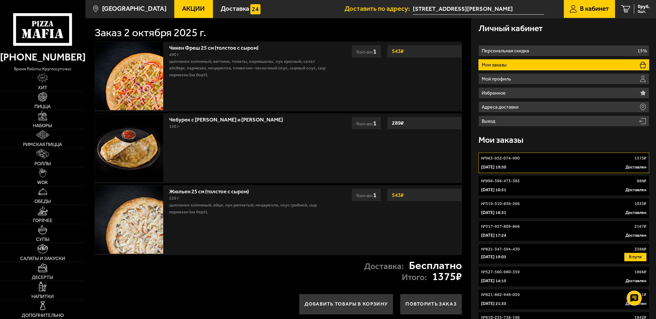
click at [519, 183] on div "№ 896-396-473-385 888 ₽" at bounding box center [563, 181] width 165 height 6
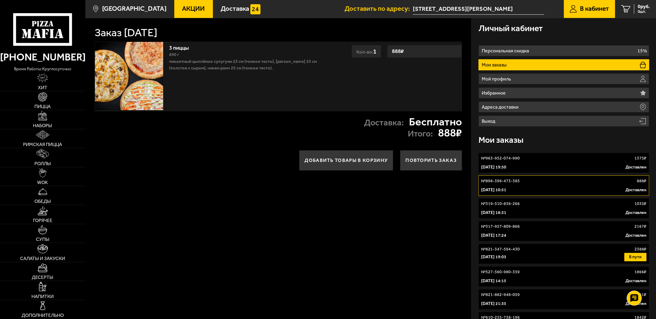
click at [520, 162] on link "№ 963-952-074-990 1375 ₽ [DATE] 19:50 Доставлен" at bounding box center [563, 163] width 171 height 20
